Goal: Information Seeking & Learning: Learn about a topic

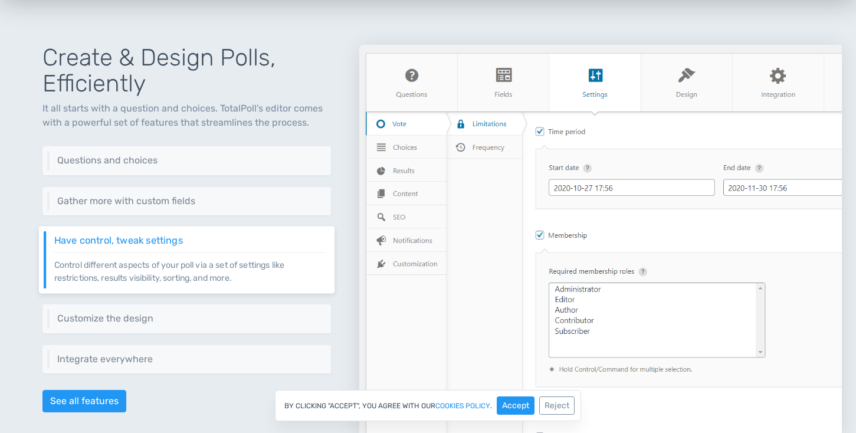
scroll to position [507, 0]
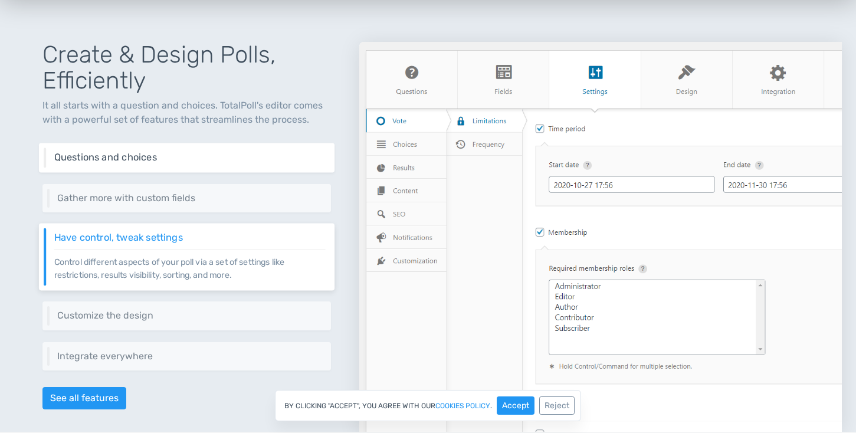
click at [251, 159] on h6 "Questions and choices" at bounding box center [189, 157] width 271 height 11
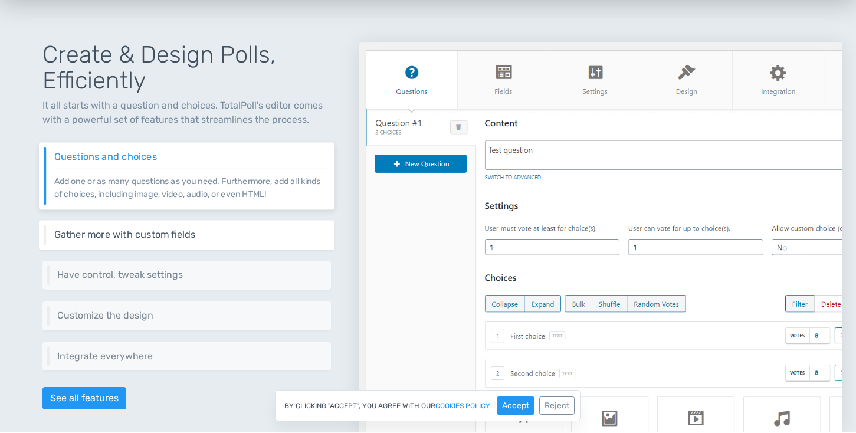
click at [231, 235] on h6 "Gather more with custom fields" at bounding box center [189, 234] width 271 height 11
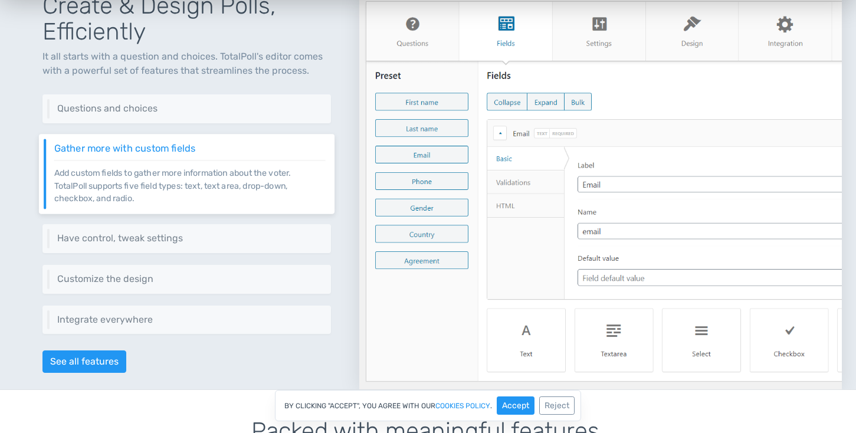
scroll to position [562, 0]
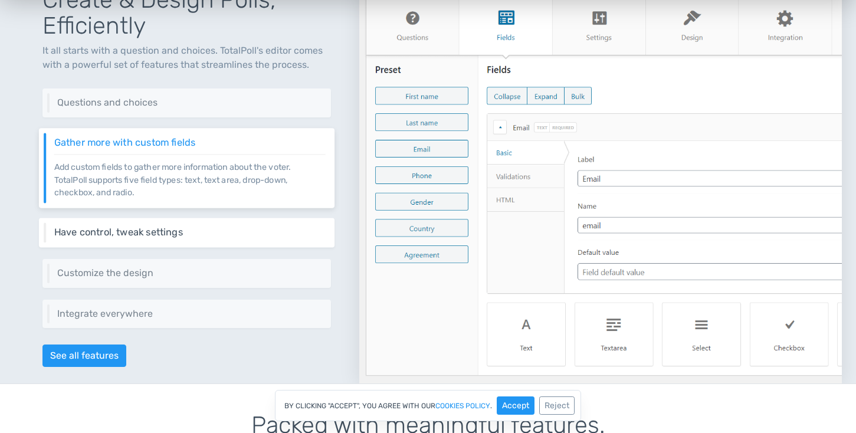
click at [231, 234] on h6 "Have control, tweak settings" at bounding box center [189, 232] width 271 height 11
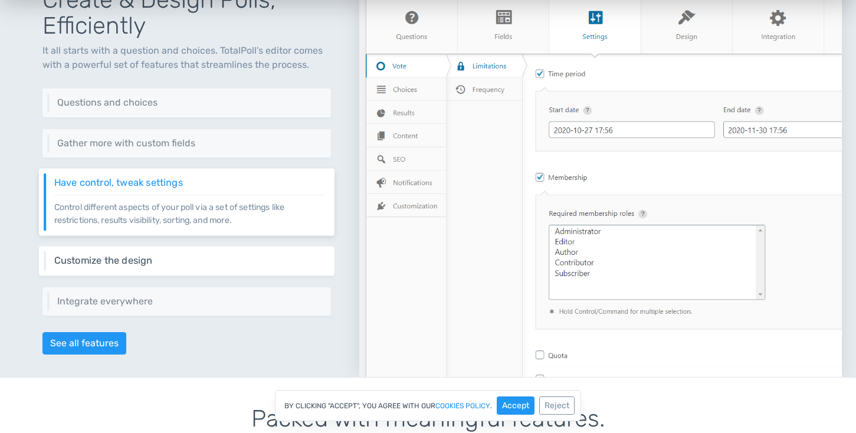
click at [218, 266] on div "Customize the design Change the layout of your poll, colors, interactions, and …" at bounding box center [187, 260] width 296 height 29
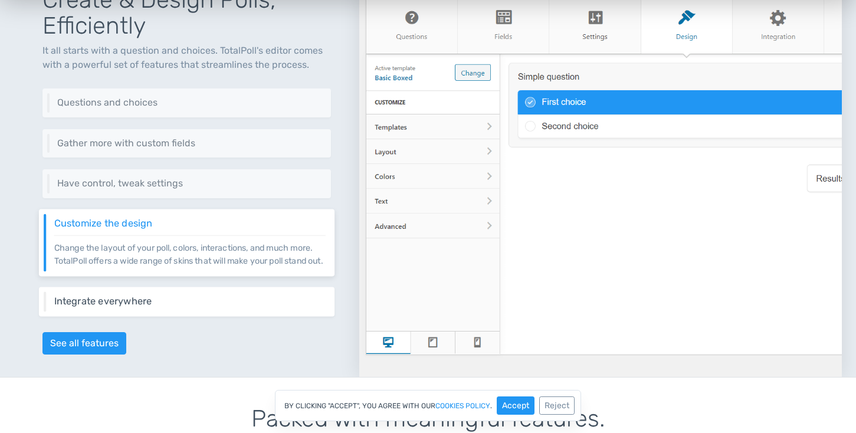
click at [203, 303] on div "Integrate everywhere Integrate your poll virtually everywhere on your website o…" at bounding box center [187, 301] width 296 height 29
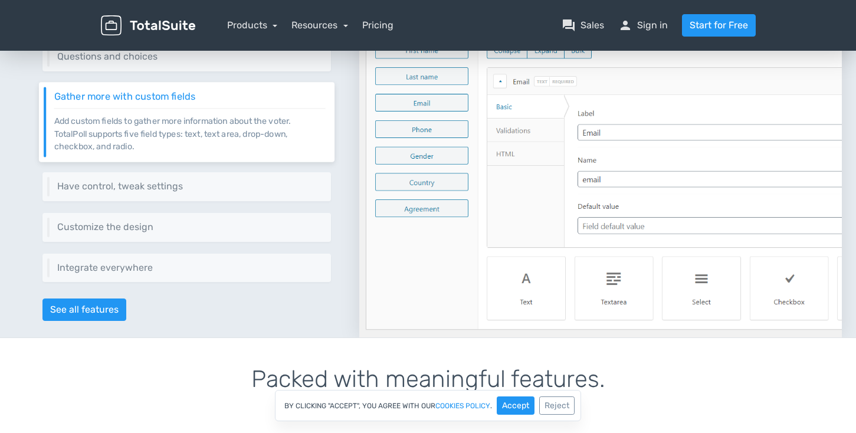
scroll to position [0, 0]
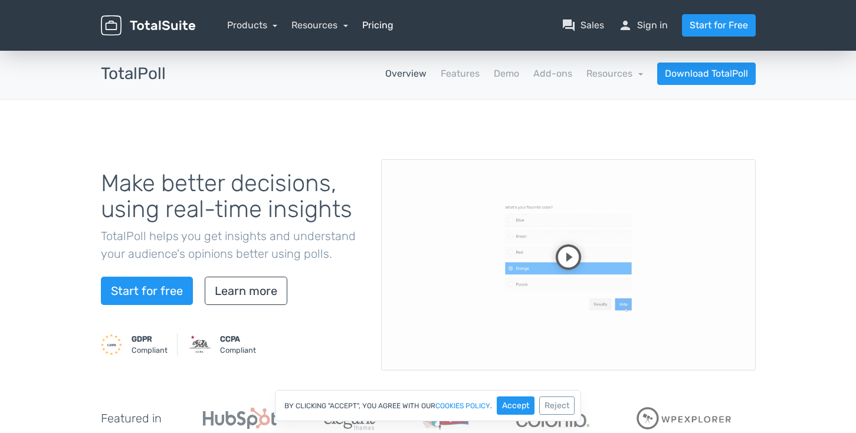
click at [376, 22] on link "Pricing" at bounding box center [377, 25] width 31 height 14
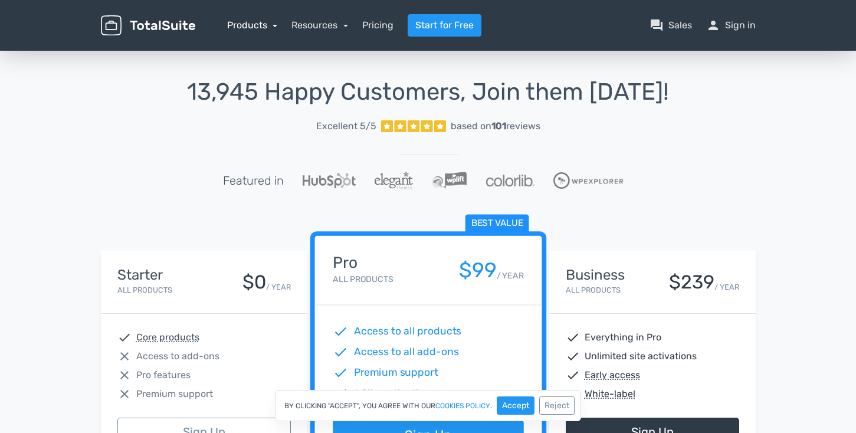
click at [260, 23] on link "Products" at bounding box center [252, 24] width 51 height 11
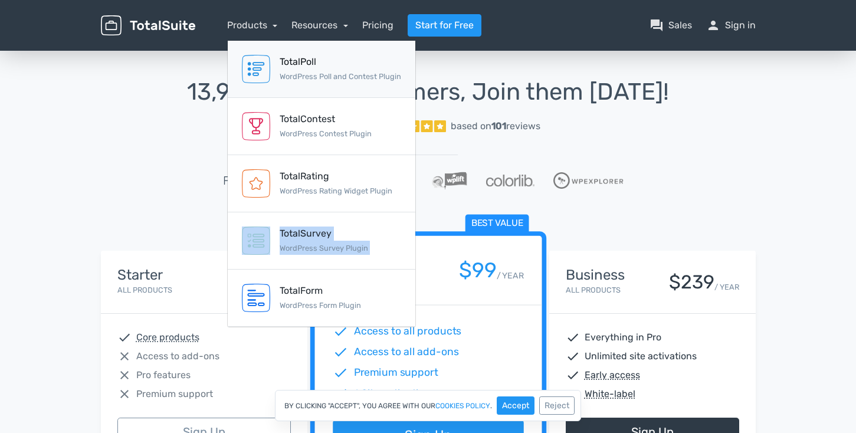
click at [319, 79] on small "WordPress Poll and Contest Plugin" at bounding box center [341, 76] width 122 height 9
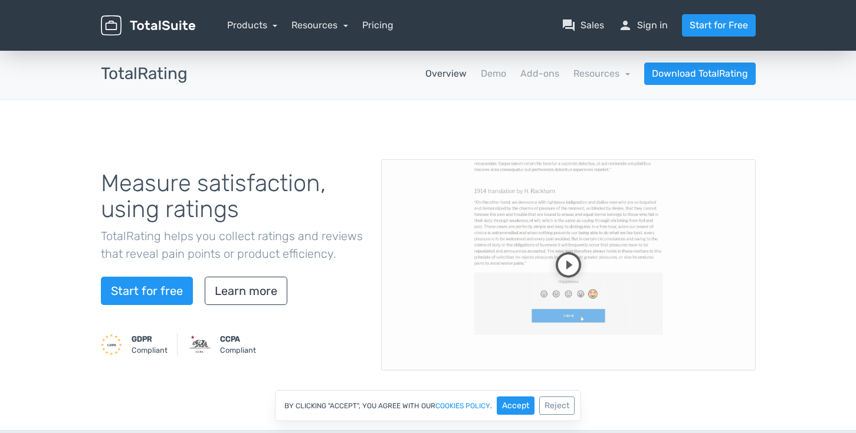
click at [577, 267] on video at bounding box center [568, 264] width 375 height 211
click at [500, 76] on link "Demo" at bounding box center [493, 74] width 25 height 14
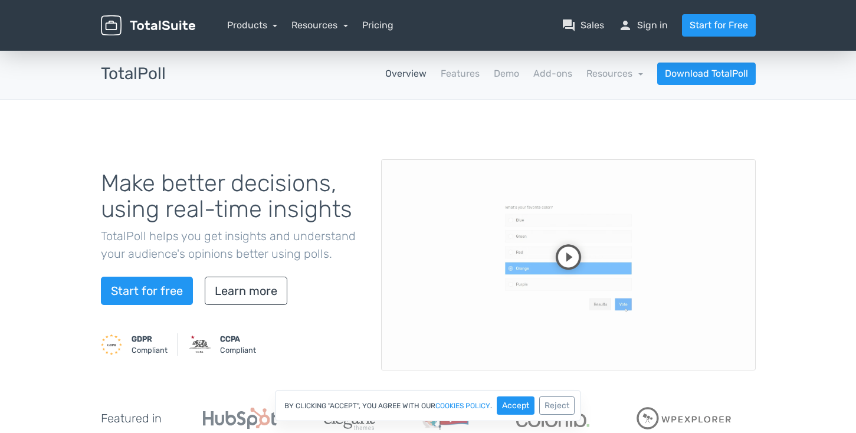
click at [569, 263] on video at bounding box center [568, 264] width 375 height 211
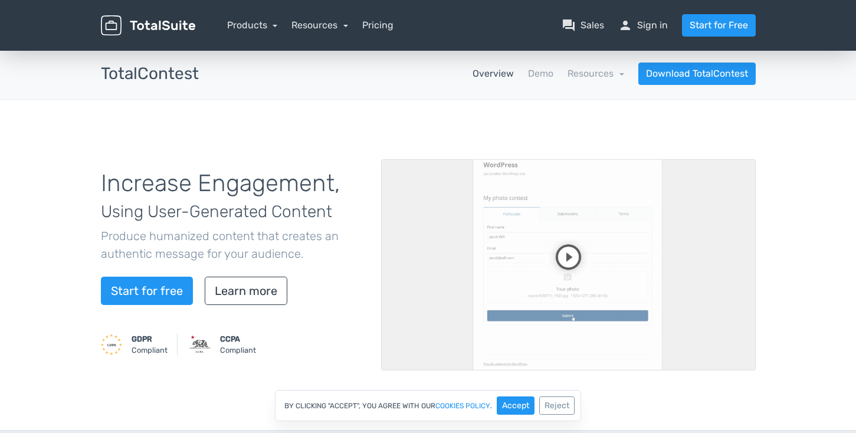
click at [574, 247] on video at bounding box center [568, 264] width 375 height 211
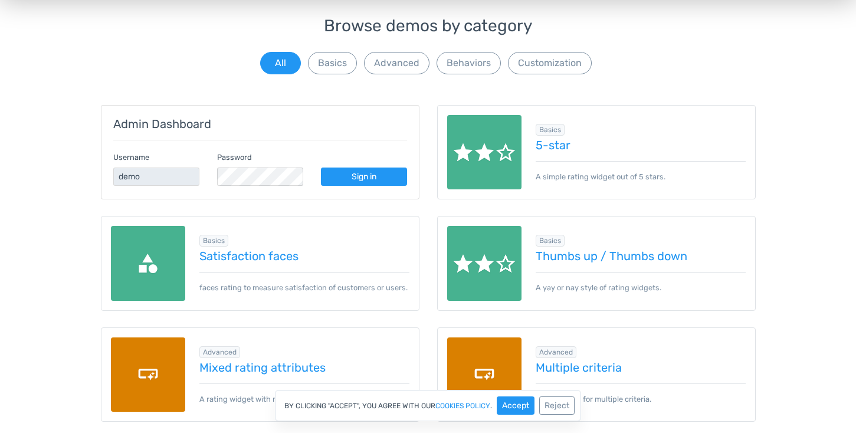
scroll to position [90, 0]
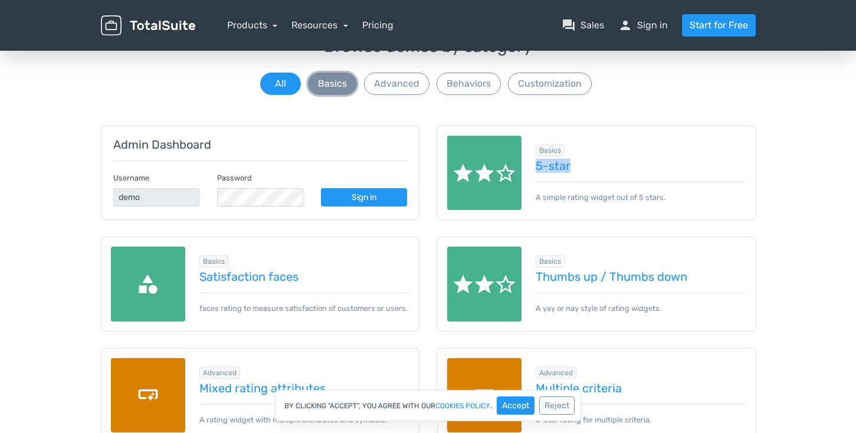
click at [326, 83] on button "Basics" at bounding box center [332, 84] width 49 height 22
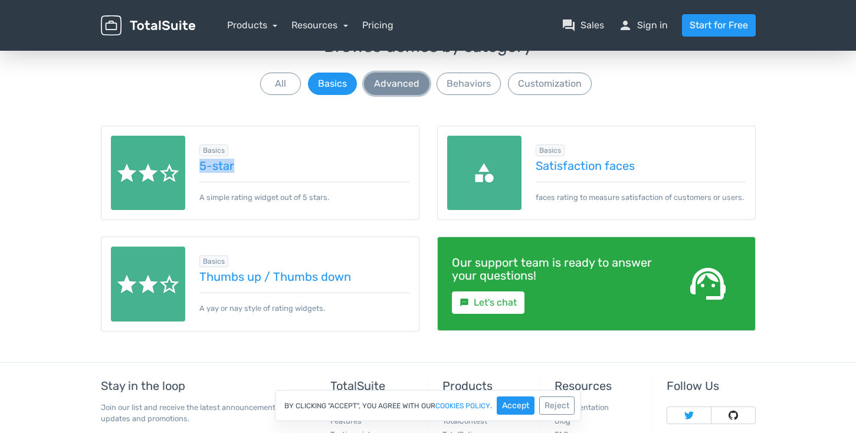
click at [382, 78] on button "Advanced" at bounding box center [396, 84] width 65 height 22
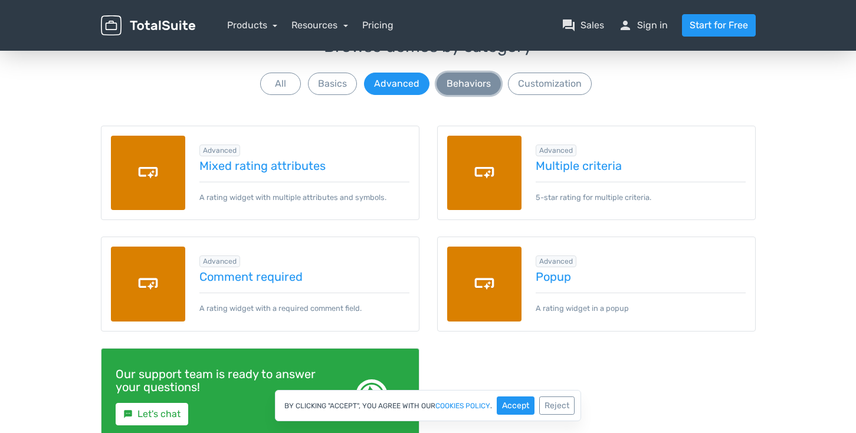
click at [477, 84] on button "Behaviors" at bounding box center [468, 84] width 64 height 22
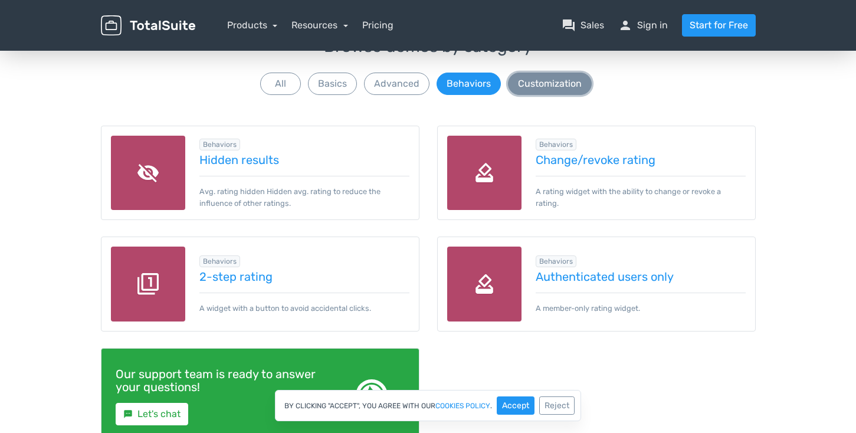
click at [520, 82] on button "Customization" at bounding box center [550, 84] width 84 height 22
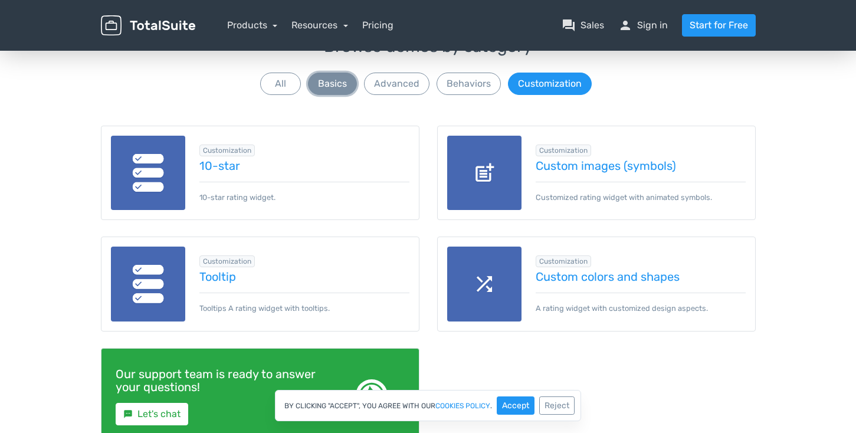
click at [344, 93] on button "Basics" at bounding box center [332, 84] width 49 height 22
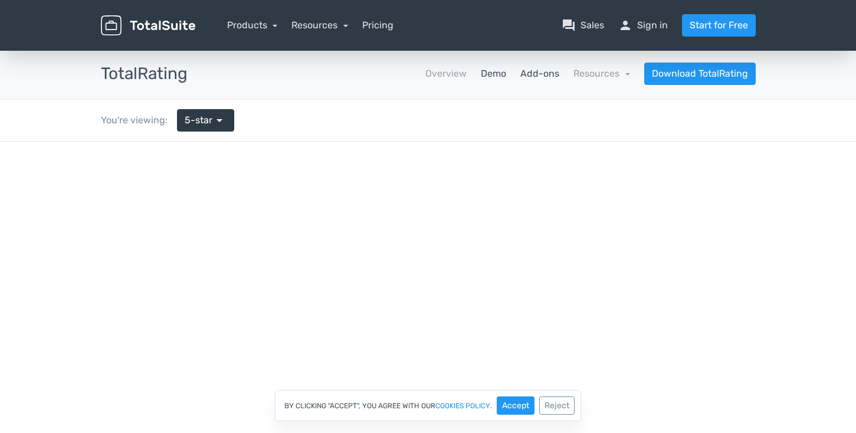
click at [544, 73] on link "Add-ons" at bounding box center [539, 74] width 39 height 14
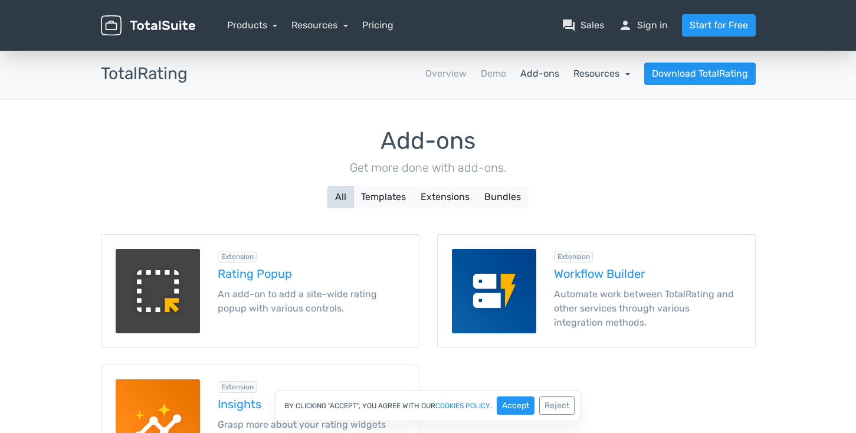
click at [598, 70] on link "Resources" at bounding box center [601, 73] width 57 height 11
click at [402, 133] on h1 "Add-ons" at bounding box center [428, 141] width 655 height 26
click at [390, 196] on button "Templates" at bounding box center [383, 197] width 60 height 22
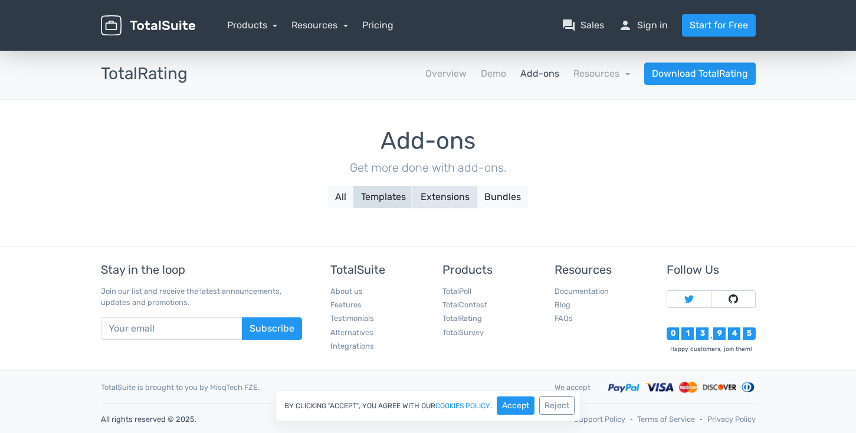
click at [427, 196] on button "Extensions" at bounding box center [445, 197] width 64 height 22
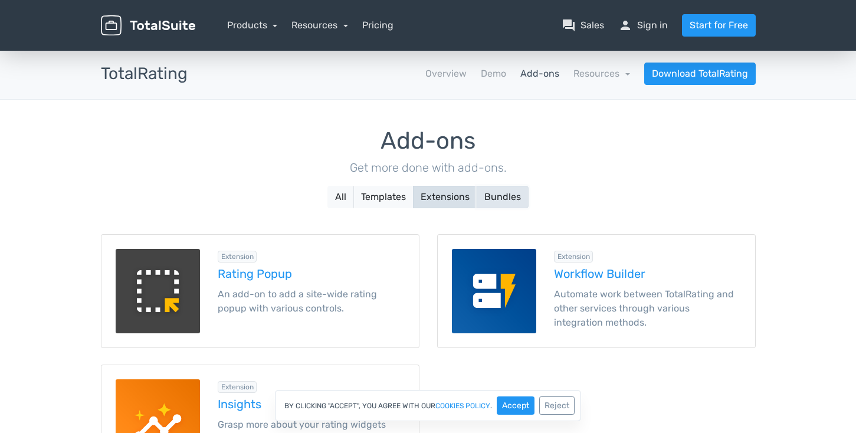
click at [504, 193] on button "Bundles" at bounding box center [503, 197] width 52 height 22
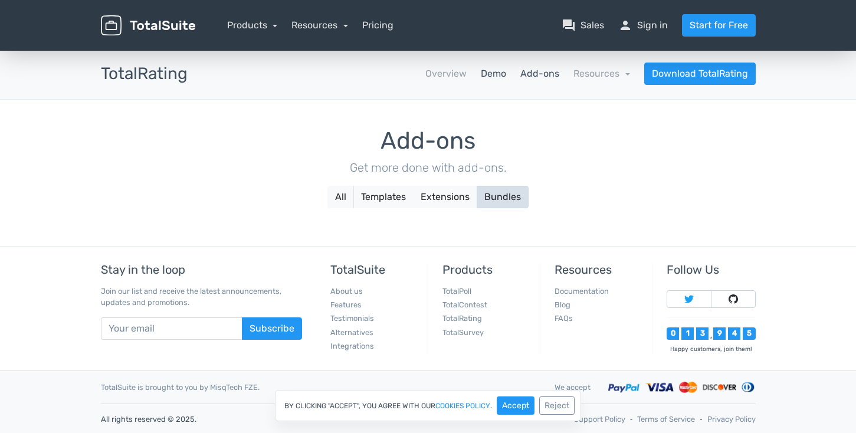
click at [484, 74] on link "Demo" at bounding box center [493, 74] width 25 height 14
